Goal: Find contact information: Find contact information

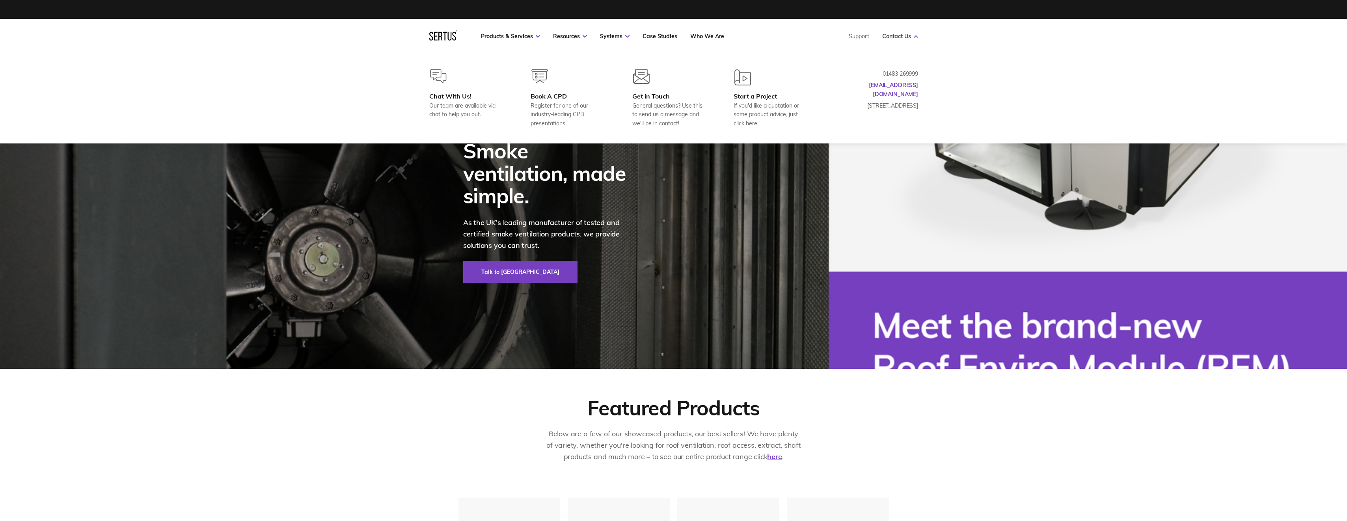
click at [889, 38] on link "Contact Us" at bounding box center [900, 36] width 36 height 7
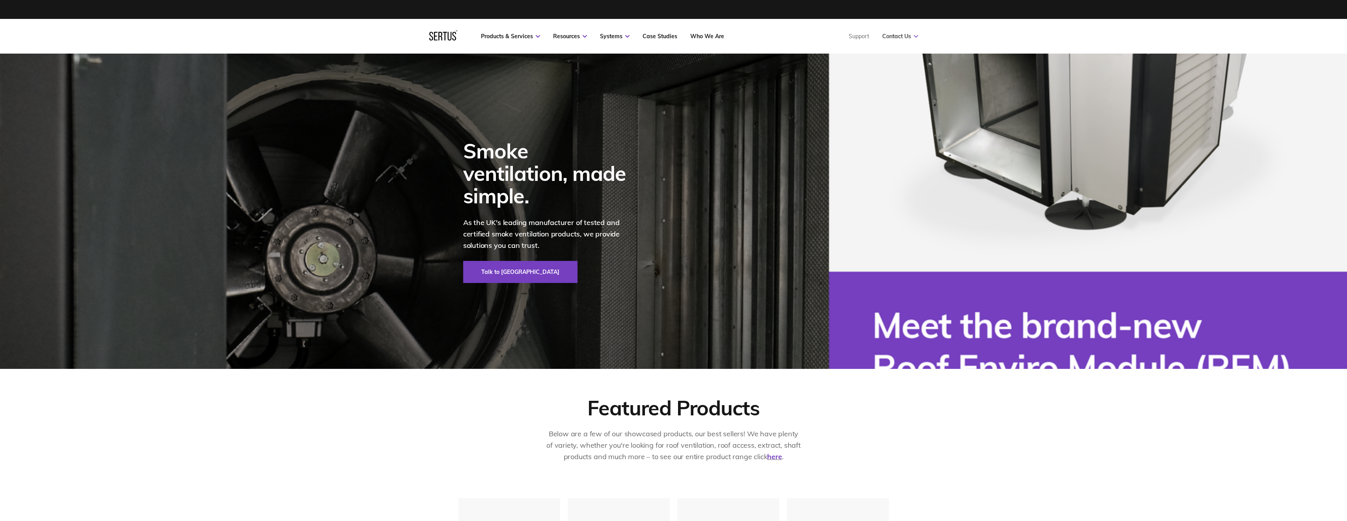
click at [889, 38] on link "Contact Us" at bounding box center [900, 36] width 36 height 7
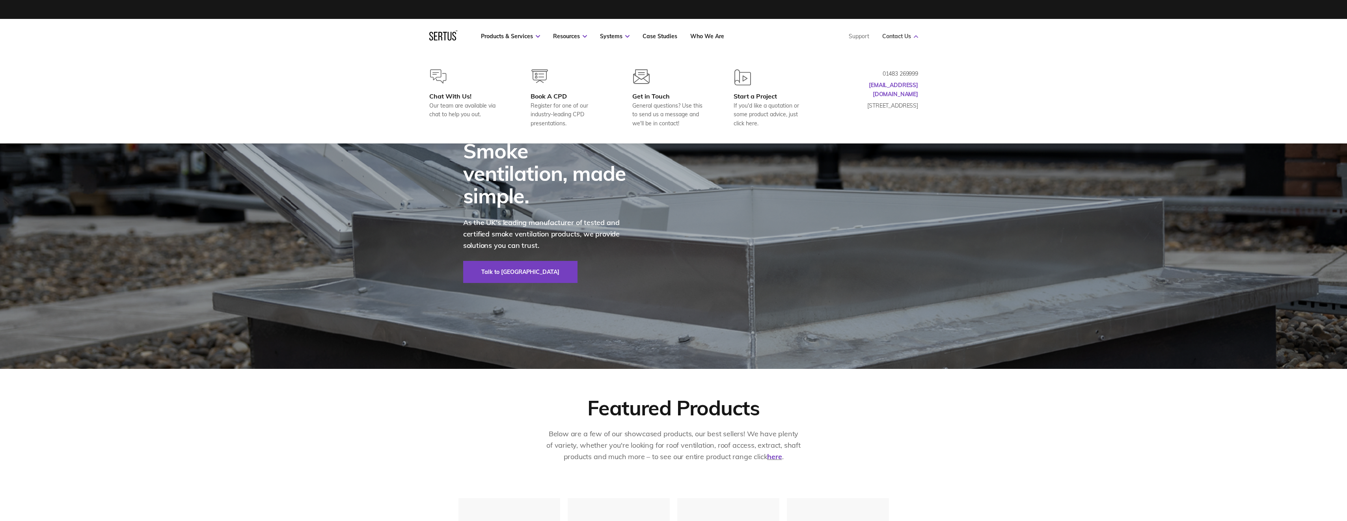
click at [909, 37] on link "Contact Us" at bounding box center [900, 36] width 36 height 7
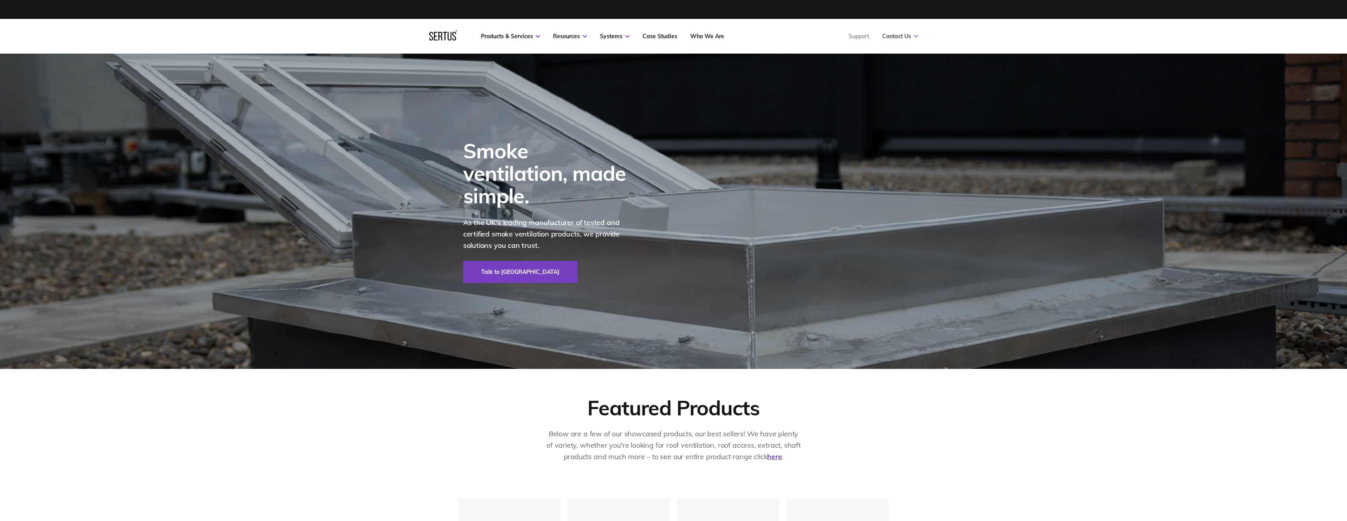
click at [899, 38] on link "Contact Us" at bounding box center [900, 36] width 36 height 7
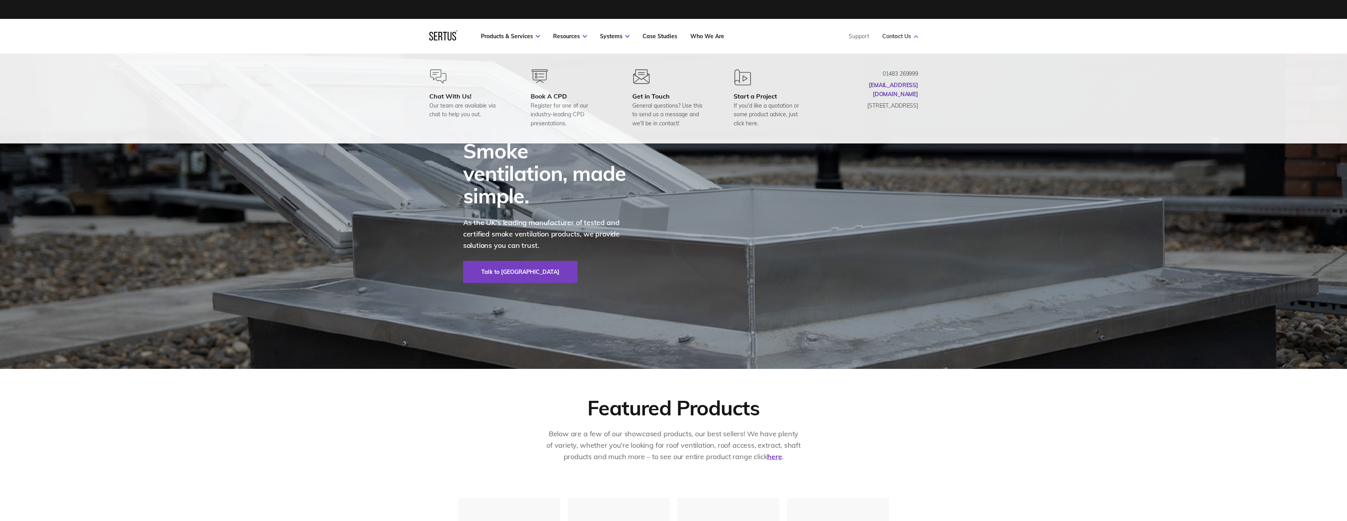
click at [896, 34] on link "Contact Us" at bounding box center [900, 36] width 36 height 7
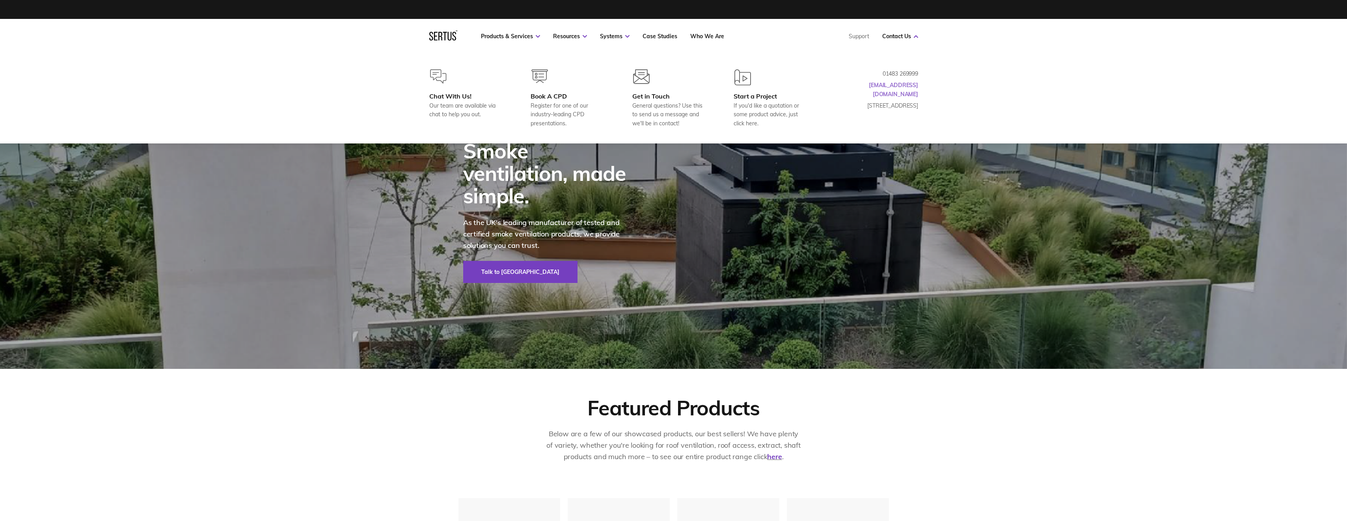
drag, startPoint x: 919, startPoint y: 84, endPoint x: 875, endPoint y: 84, distance: 44.5
click at [876, 84] on div "Chat With Us! Our team are available via chat to help you out. Book A CPD Regis…" at bounding box center [673, 98] width 520 height 58
drag, startPoint x: 877, startPoint y: 84, endPoint x: 920, endPoint y: 85, distance: 43.0
click at [909, 84] on p "[EMAIL_ADDRESS][DOMAIN_NAME]" at bounding box center [878, 90] width 79 height 18
drag, startPoint x: 925, startPoint y: 85, endPoint x: 877, endPoint y: 86, distance: 48.1
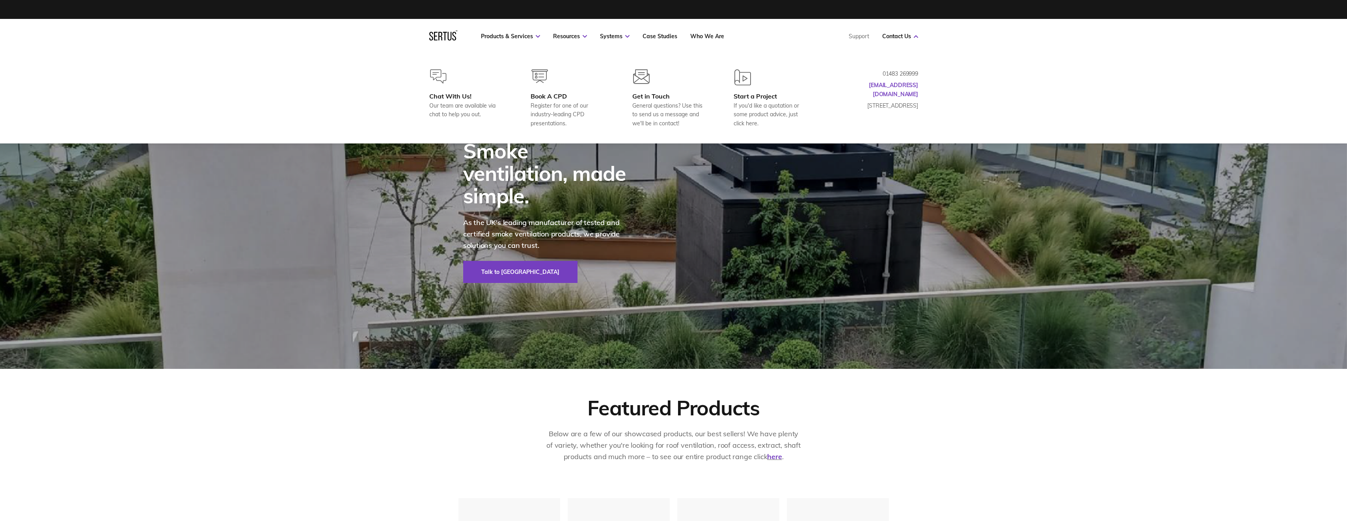
click at [877, 86] on div "Chat With Us! Our team are available via chat to help you out. Book A CPD Regis…" at bounding box center [673, 98] width 520 height 58
click at [887, 85] on link "[EMAIL_ADDRESS][DOMAIN_NAME]" at bounding box center [893, 90] width 49 height 16
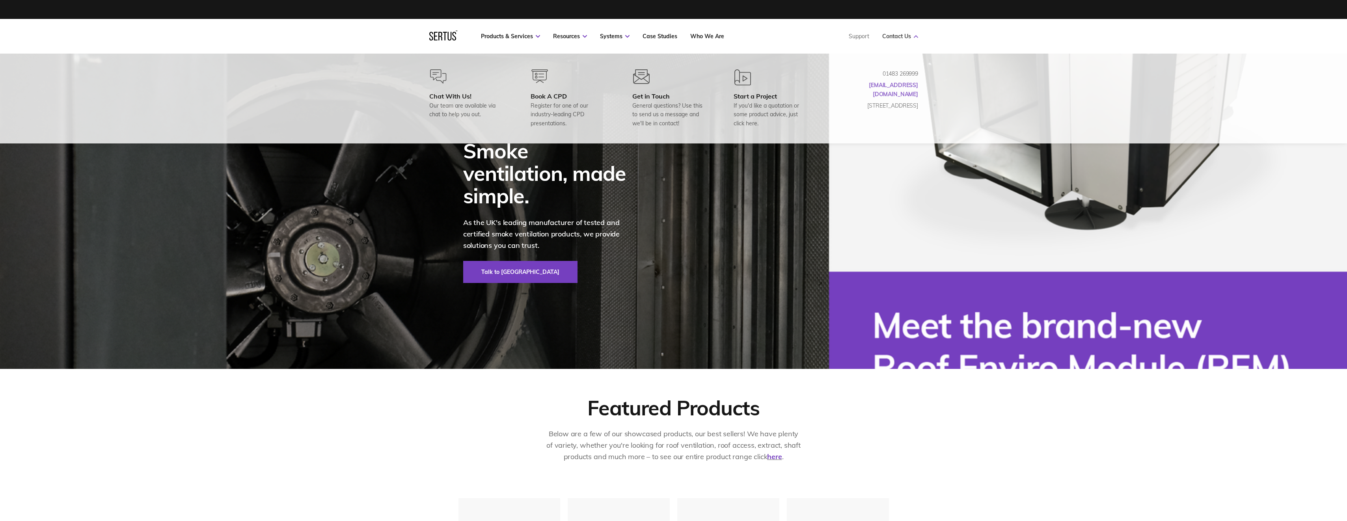
click at [902, 37] on link "Contact Us" at bounding box center [900, 36] width 36 height 7
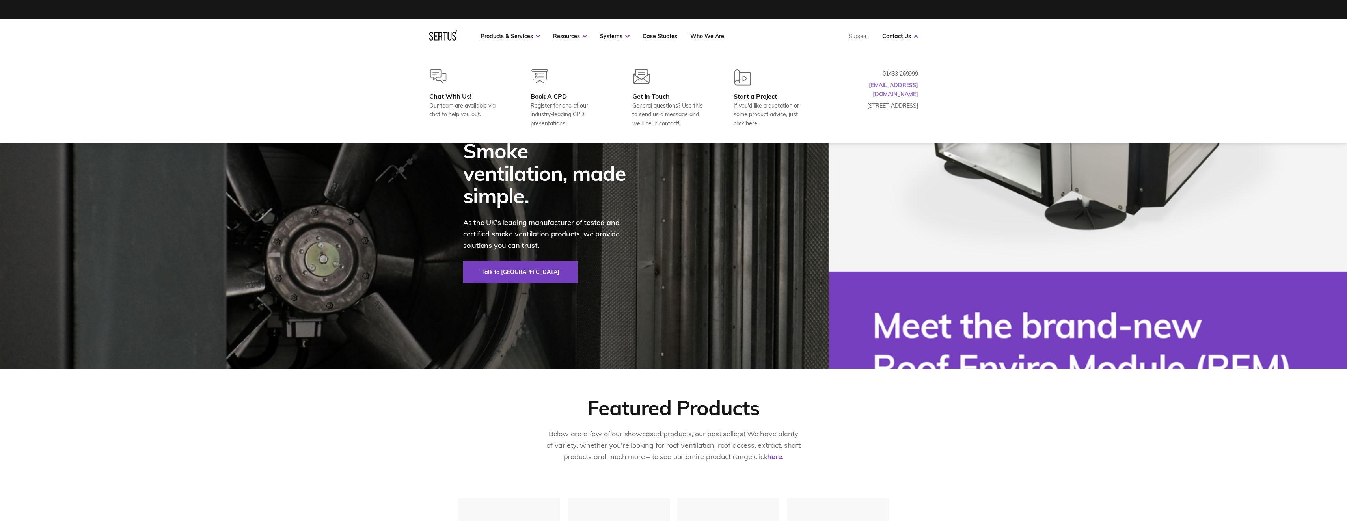
drag, startPoint x: 922, startPoint y: 86, endPoint x: 888, endPoint y: 84, distance: 33.9
click at [884, 85] on div "Chat With Us! Our team are available via chat to help you out. Book A CPD Regis…" at bounding box center [673, 98] width 520 height 58
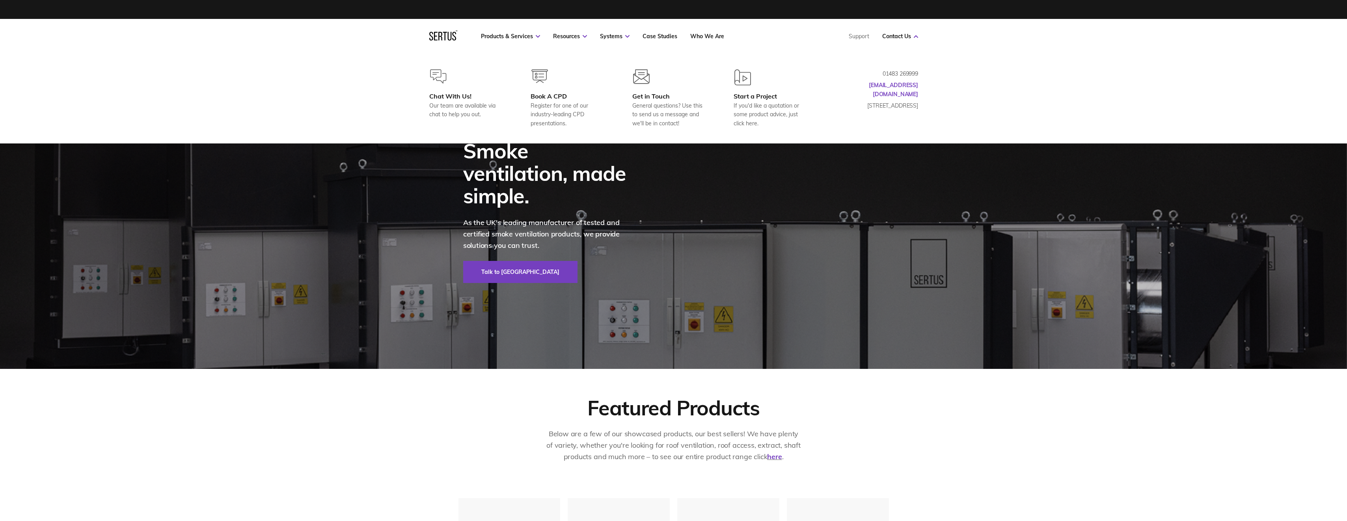
drag, startPoint x: 926, startPoint y: 84, endPoint x: 874, endPoint y: 84, distance: 52.0
click at [874, 84] on div "Chat With Us! Our team are available via chat to help you out. Book A CPD Regis…" at bounding box center [673, 98] width 520 height 58
drag, startPoint x: 871, startPoint y: 83, endPoint x: 927, endPoint y: 85, distance: 56.4
click at [927, 85] on div "Chat With Us! Our team are available via chat to help you out. Book A CPD Regis…" at bounding box center [673, 98] width 520 height 58
drag, startPoint x: 933, startPoint y: 87, endPoint x: 886, endPoint y: 92, distance: 47.6
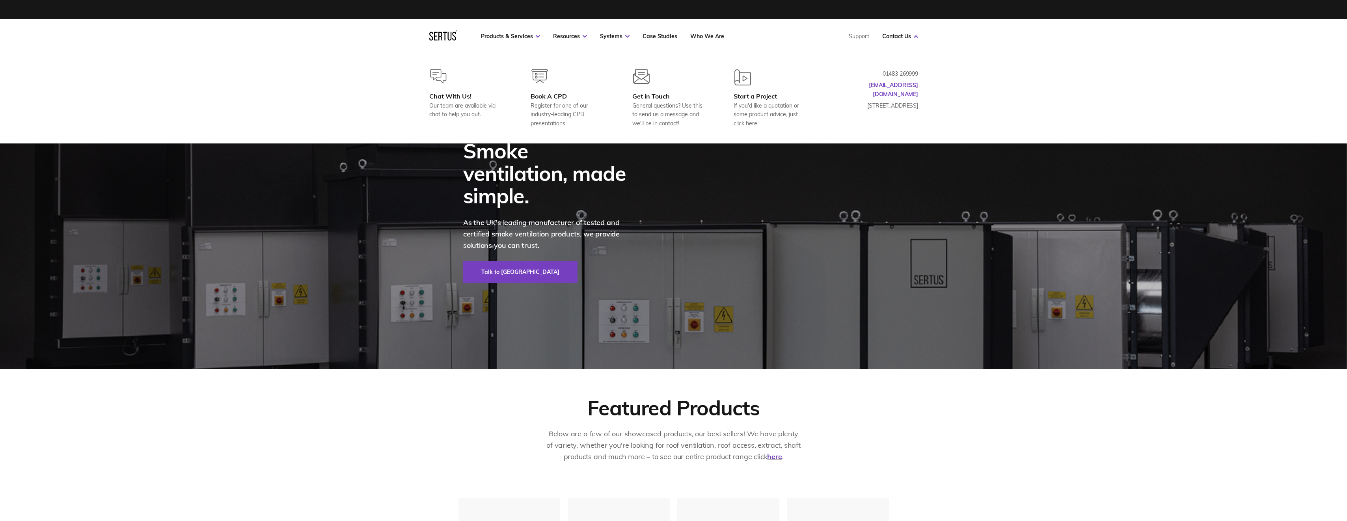
click at [873, 88] on div "Chat With Us! Our team are available via chat to help you out. Book A CPD Regis…" at bounding box center [673, 99] width 1347 height 90
drag, startPoint x: 923, startPoint y: 110, endPoint x: 885, endPoint y: 88, distance: 44.5
click at [885, 88] on div "Chat With Us! Our team are available via chat to help you out. Book A CPD Regis…" at bounding box center [673, 98] width 520 height 58
drag, startPoint x: 928, startPoint y: 85, endPoint x: 917, endPoint y: 85, distance: 11.0
click at [929, 85] on div "Chat With Us! Our team are available via chat to help you out. Book A CPD Regis…" at bounding box center [673, 98] width 520 height 58
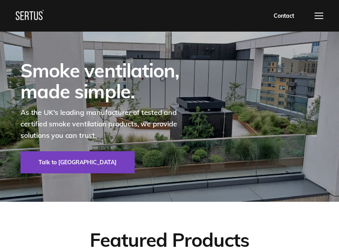
click at [287, 15] on link "Contact" at bounding box center [284, 15] width 35 height 13
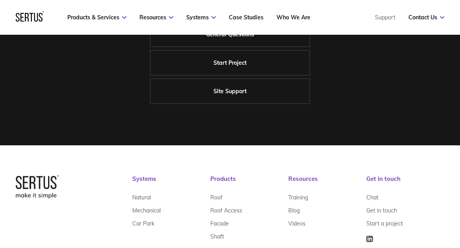
scroll to position [315, 0]
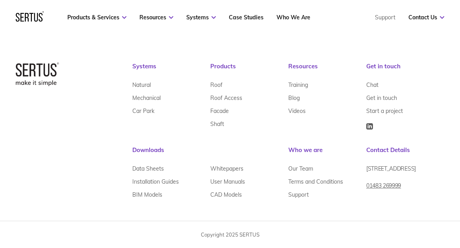
drag, startPoint x: 368, startPoint y: 169, endPoint x: 434, endPoint y: 177, distance: 66.3
click at [416, 172] on span "[STREET_ADDRESS]" at bounding box center [392, 168] width 50 height 7
drag, startPoint x: 434, startPoint y: 177, endPoint x: 420, endPoint y: 175, distance: 13.5
copy span "[STREET_ADDRESS]"
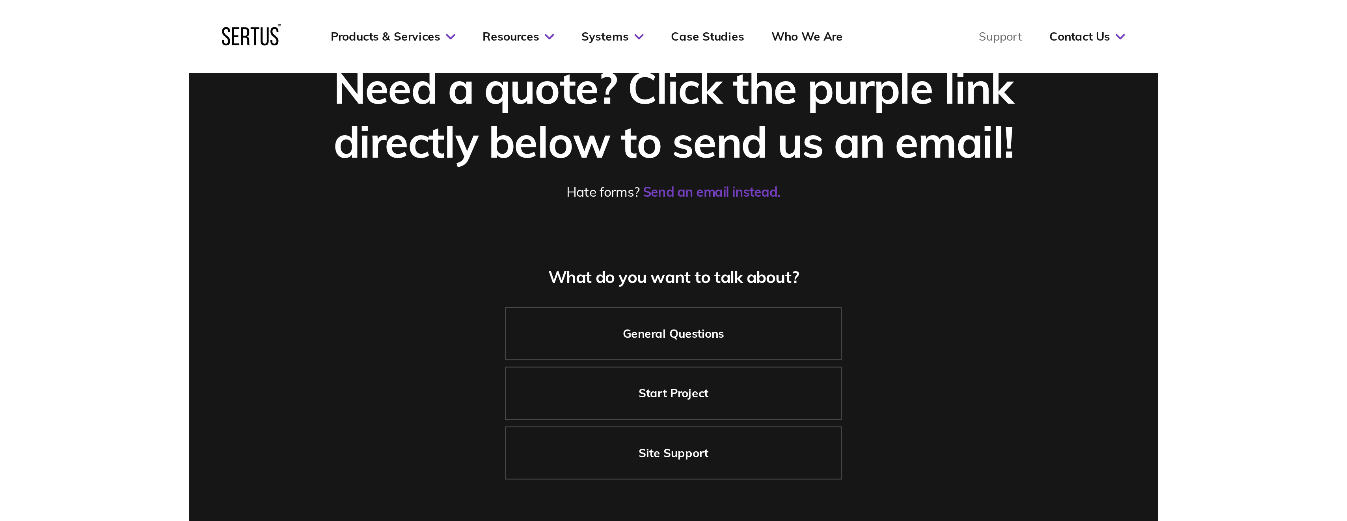
scroll to position [0, 0]
